Goal: Task Accomplishment & Management: Manage account settings

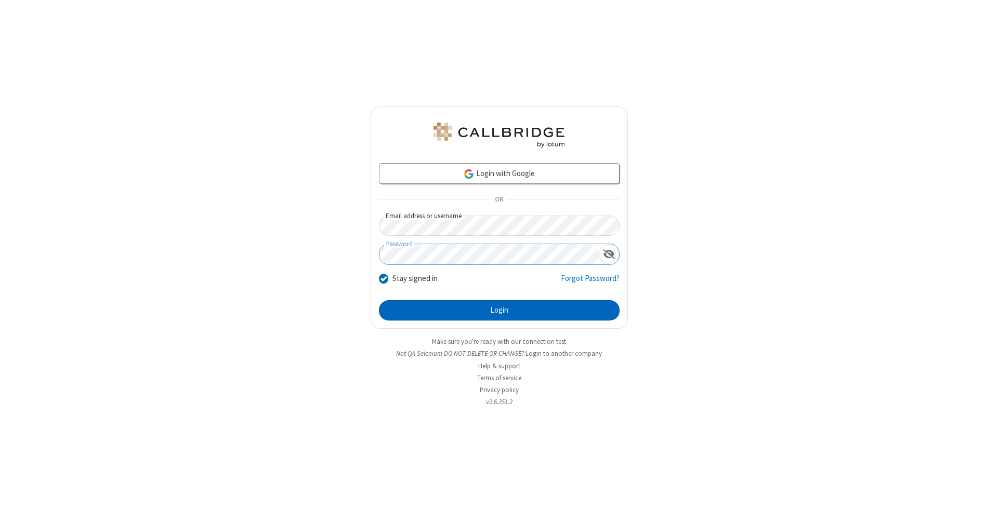
click at [499, 311] on button "Login" at bounding box center [499, 311] width 241 height 21
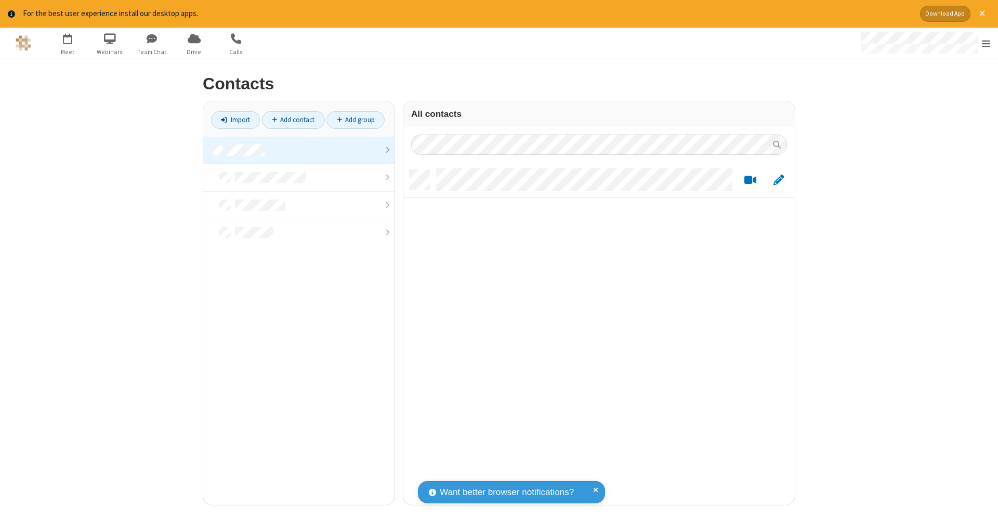
scroll to position [335, 384]
click at [299, 150] on link at bounding box center [298, 151] width 191 height 28
click at [293, 120] on link "Add contact" at bounding box center [293, 120] width 63 height 18
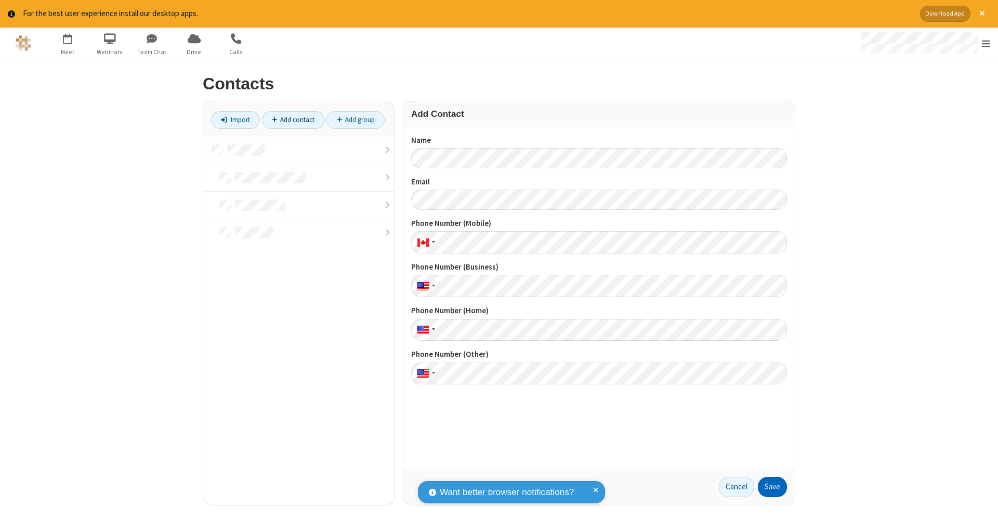
click at [773, 487] on button "Save" at bounding box center [772, 487] width 29 height 21
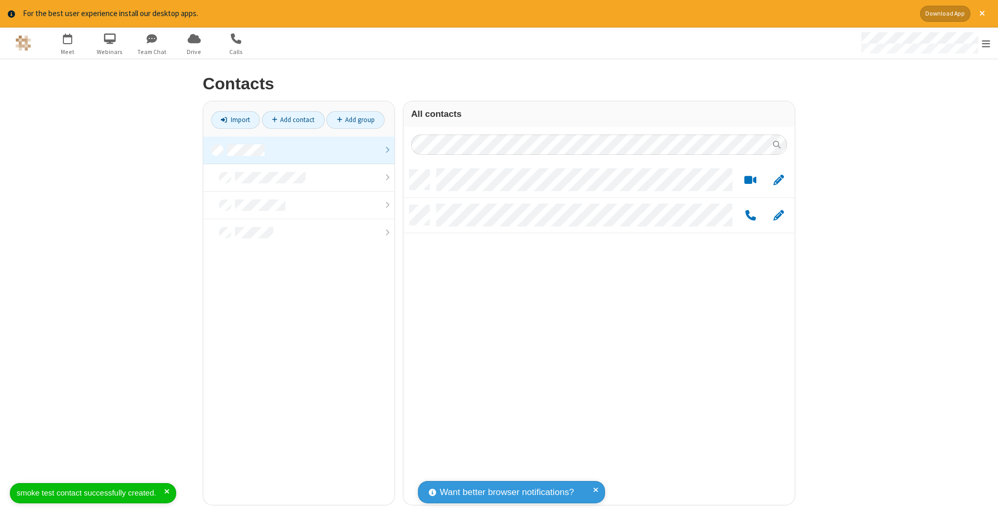
scroll to position [335, 384]
click at [293, 120] on link "Add contact" at bounding box center [293, 120] width 63 height 18
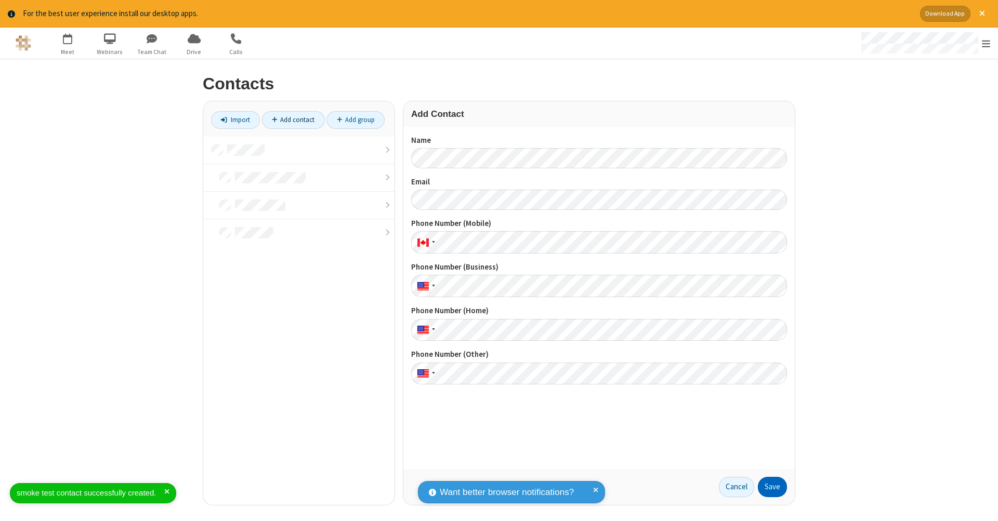
click at [773, 487] on button "Save" at bounding box center [772, 487] width 29 height 21
